Goal: Check status: Check status

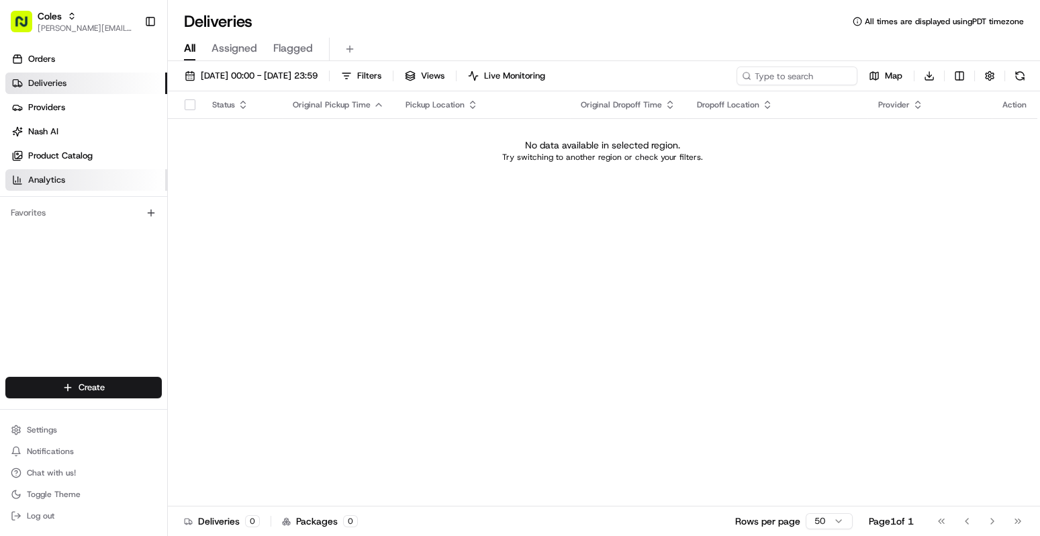
click at [60, 186] on link "Analytics" at bounding box center [86, 179] width 162 height 21
click at [89, 26] on span "[PERSON_NAME][EMAIL_ADDRESS][DOMAIN_NAME]" at bounding box center [86, 28] width 96 height 11
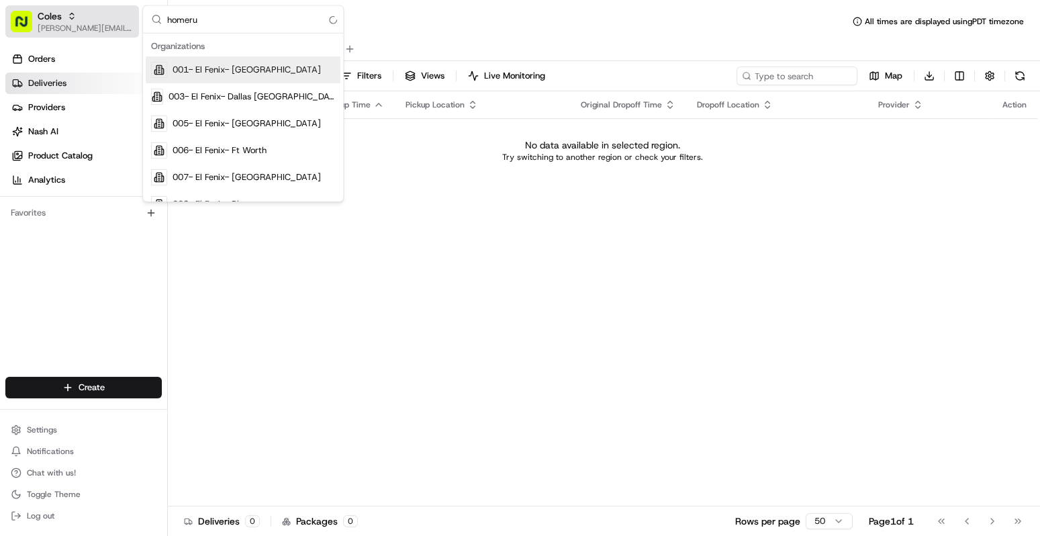
type input "homerun"
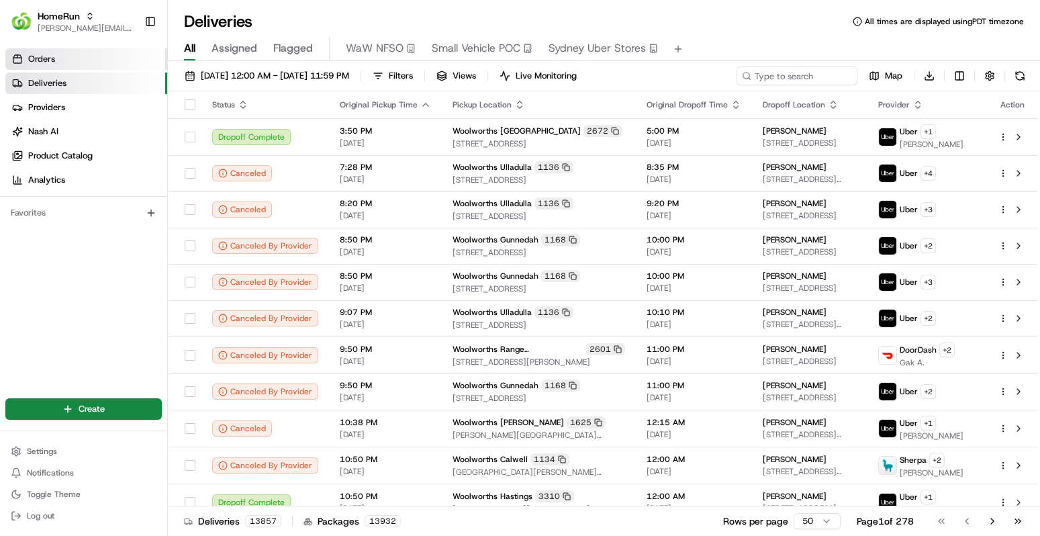
click at [98, 64] on link "Orders" at bounding box center [86, 58] width 162 height 21
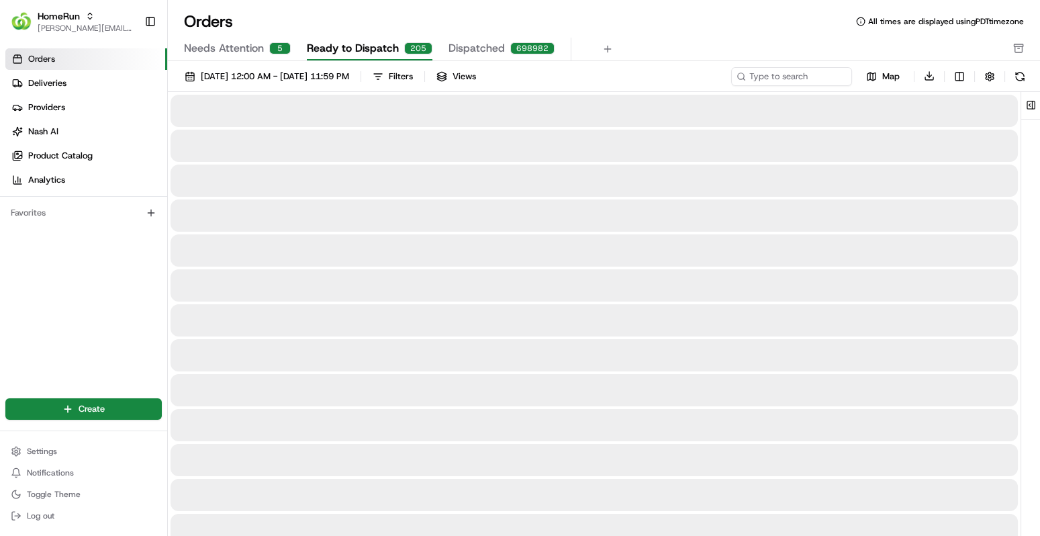
click at [221, 50] on span "Needs Attention" at bounding box center [224, 48] width 80 height 16
